Goal: Information Seeking & Learning: Understand process/instructions

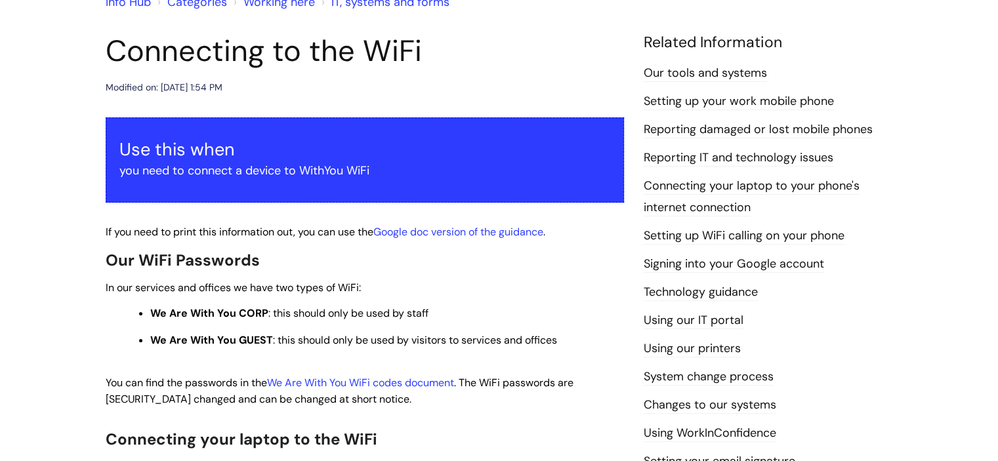
scroll to position [131, 0]
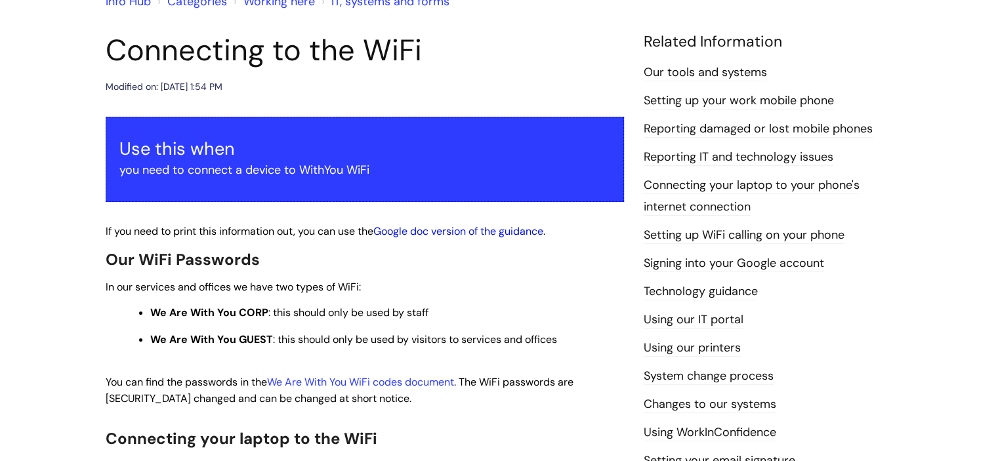
click at [451, 232] on link "Google doc version of the guidance" at bounding box center [458, 231] width 170 height 14
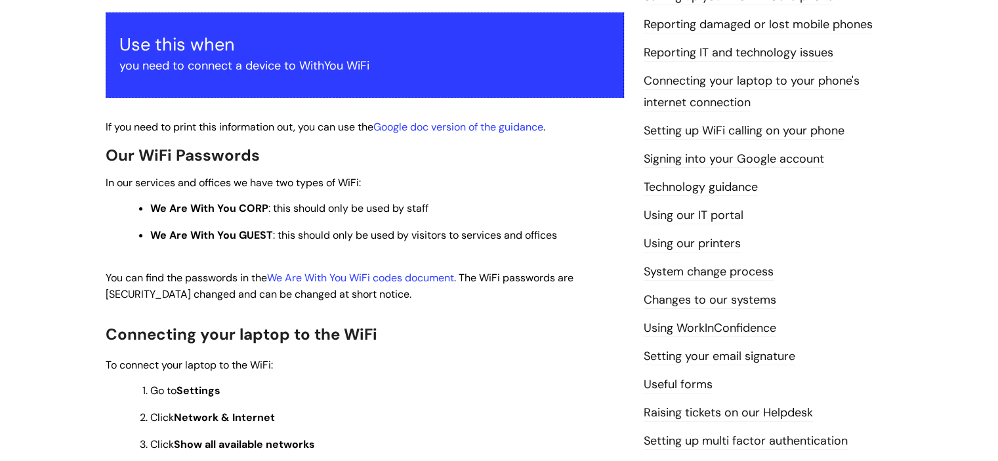
scroll to position [394, 0]
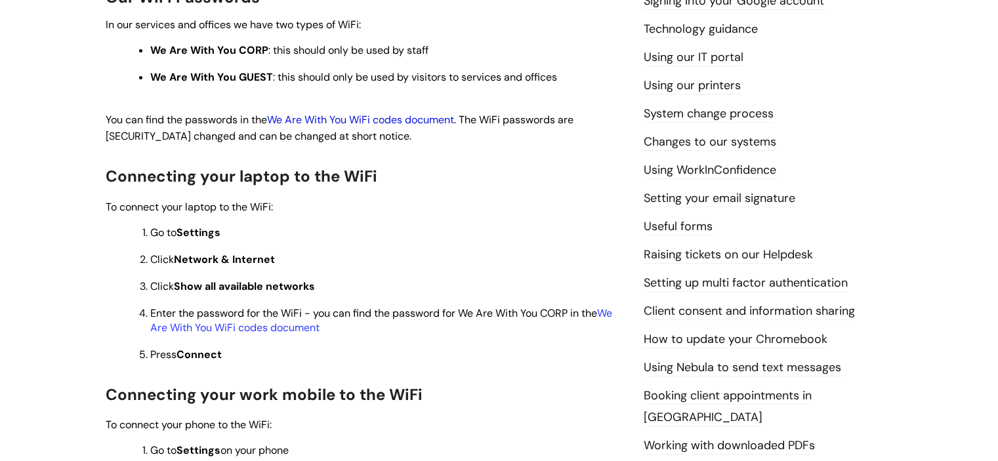
click at [402, 120] on link "We Are With You WiFi codes document" at bounding box center [360, 120] width 187 height 14
